Goal: Information Seeking & Learning: Learn about a topic

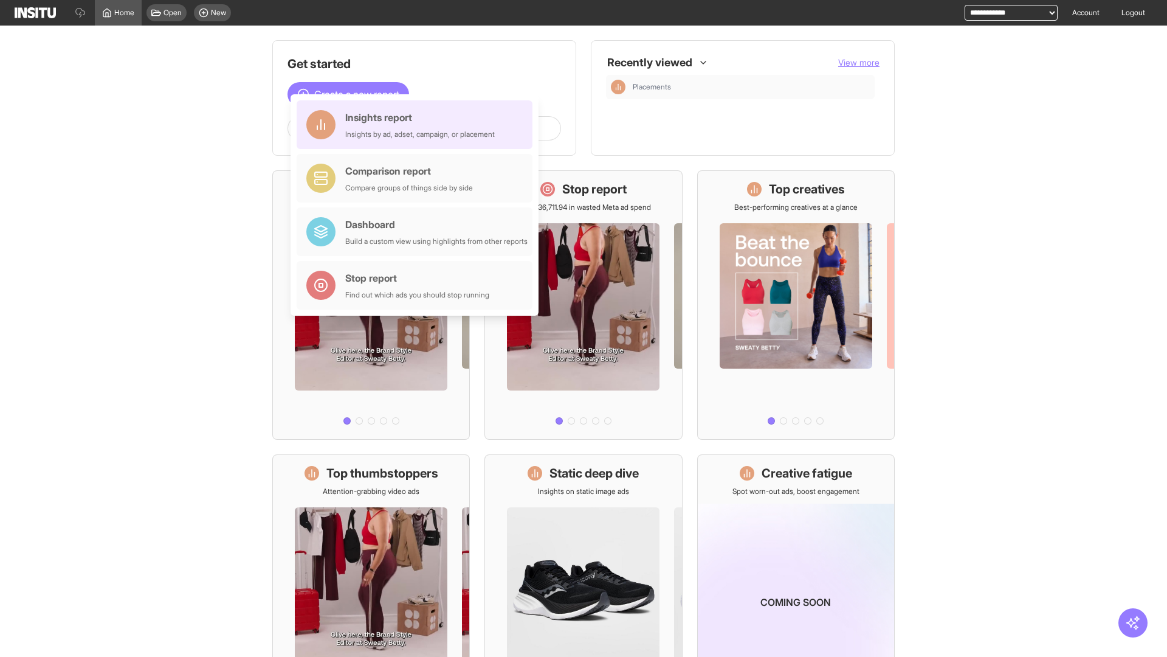
click at [418, 125] on div "Insights report Insights by ad, adset, campaign, or placement" at bounding box center [420, 124] width 150 height 29
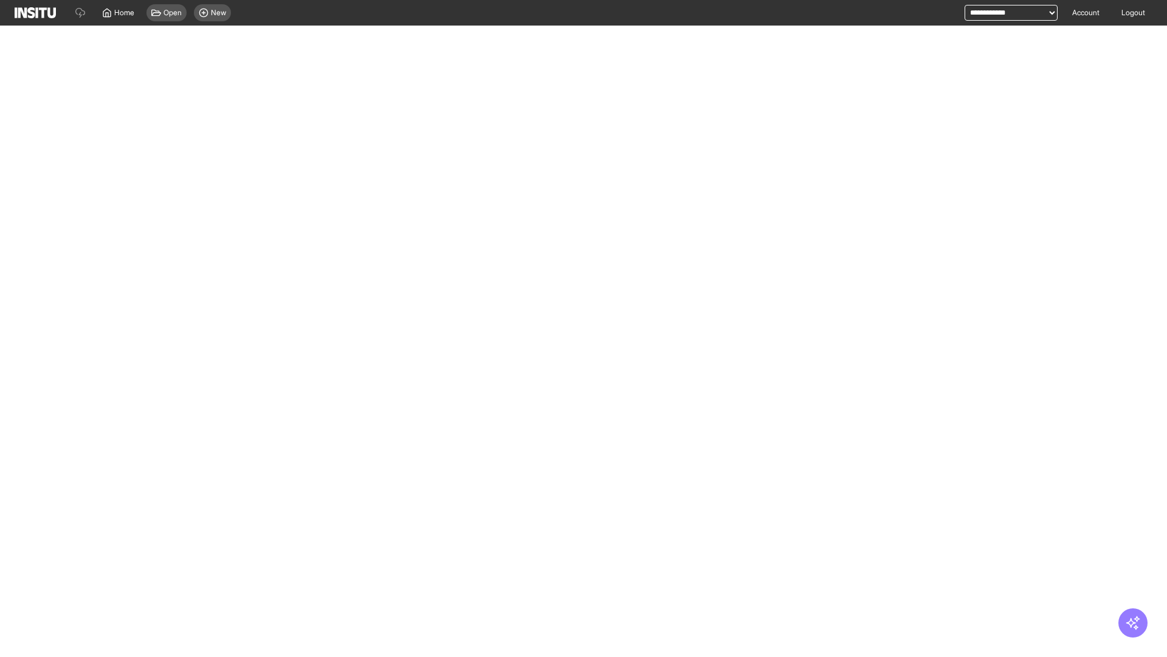
select select "**"
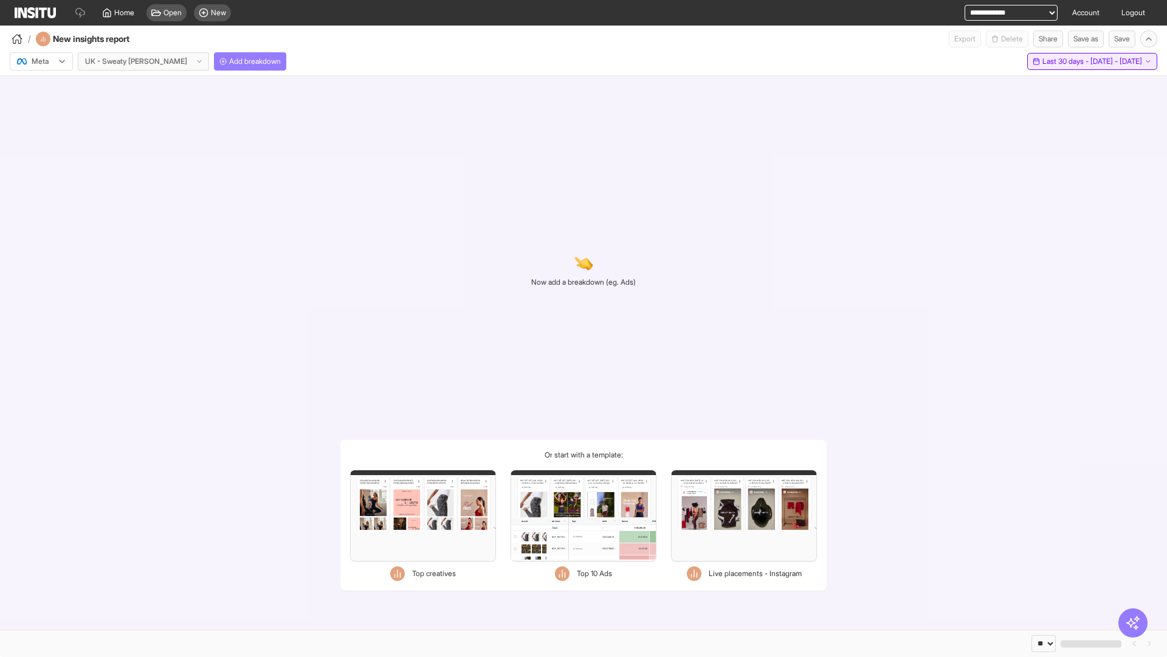
click at [1065, 61] on span "Last 30 days - [DATE] - [DATE]" at bounding box center [1093, 62] width 100 height 10
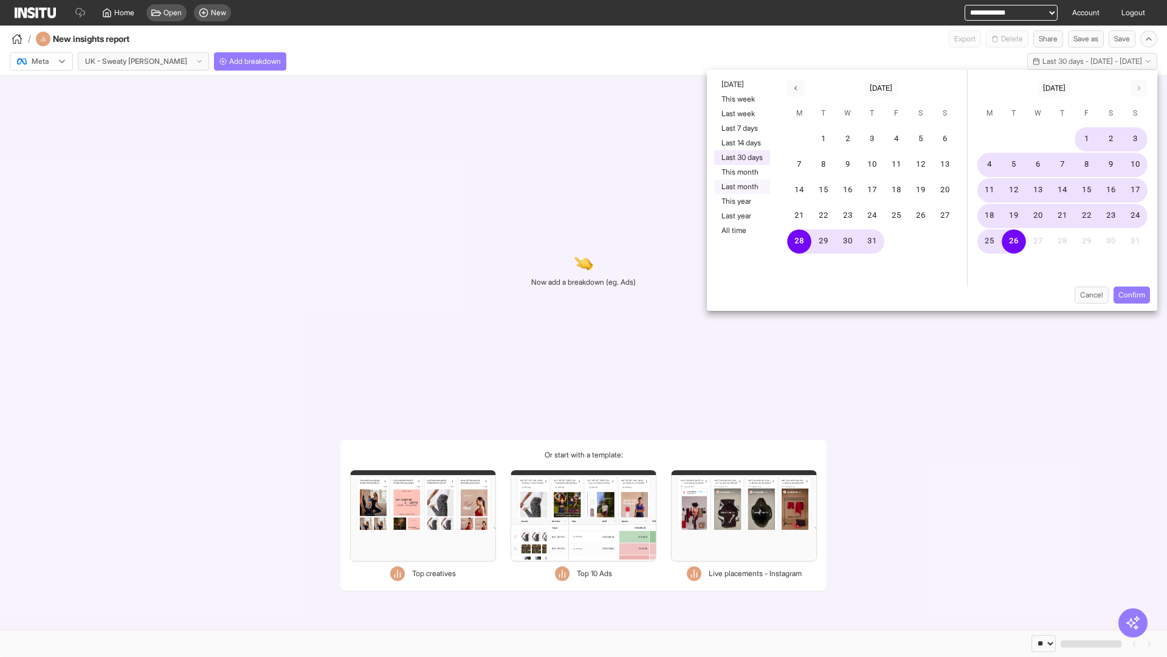
click at [741, 187] on button "Last month" at bounding box center [742, 186] width 56 height 15
